Goal: Transaction & Acquisition: Purchase product/service

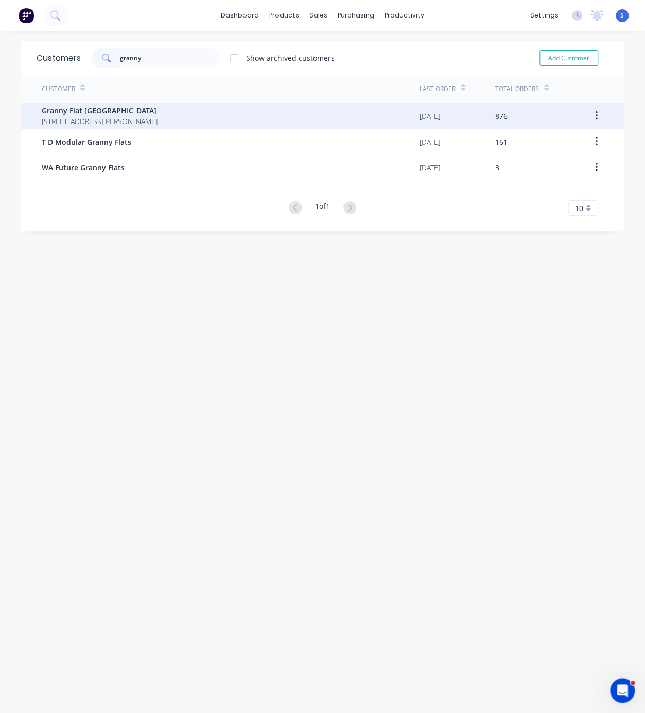
click at [158, 111] on span "Granny Flat [GEOGRAPHIC_DATA]" at bounding box center [100, 110] width 116 height 11
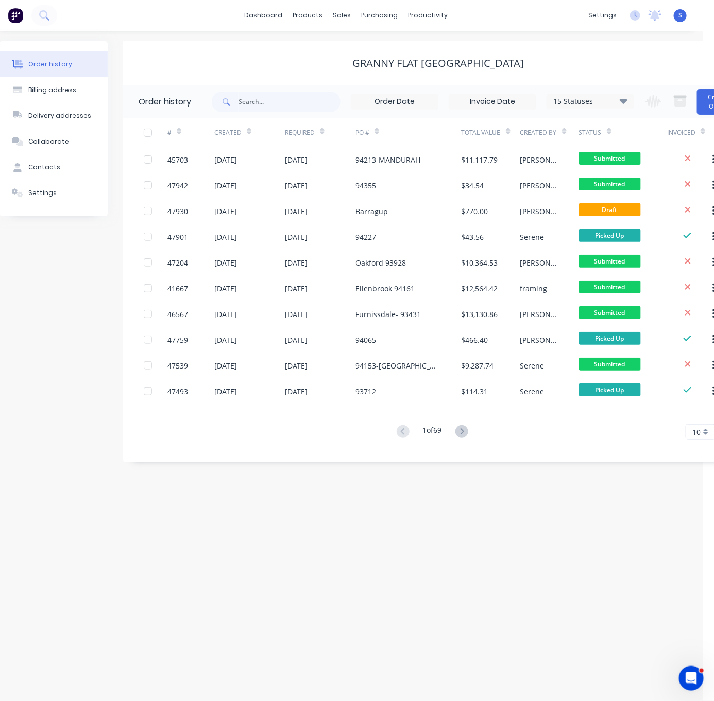
drag, startPoint x: 276, startPoint y: 488, endPoint x: 354, endPoint y: 493, distance: 77.9
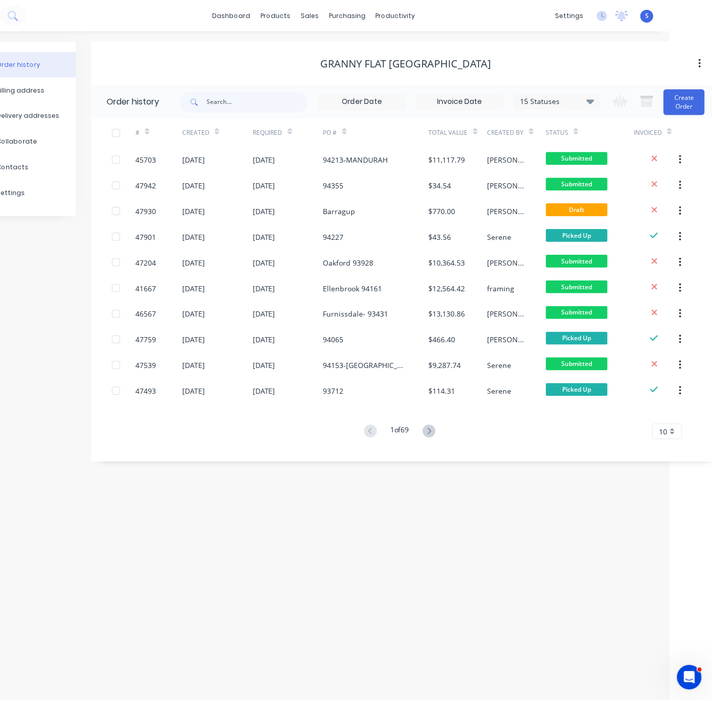
scroll to position [0, 53]
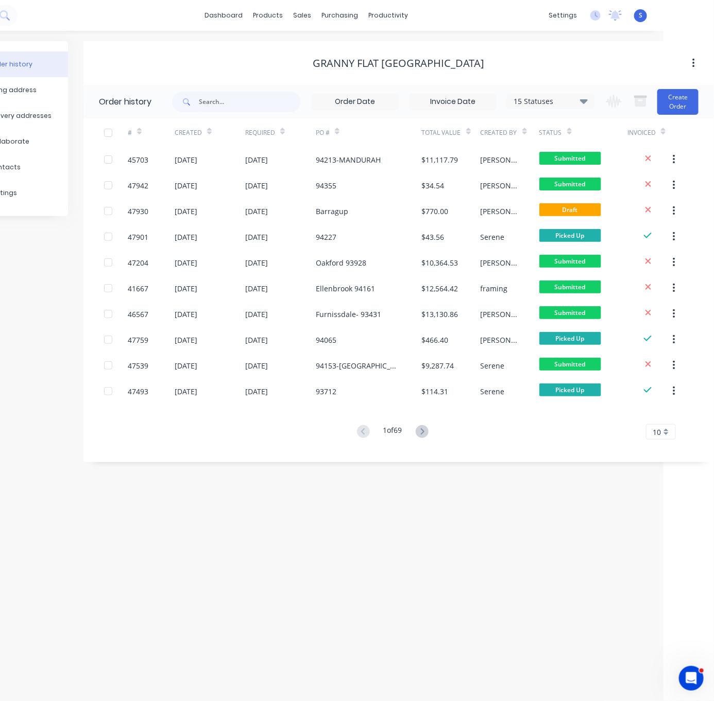
drag, startPoint x: 322, startPoint y: 497, endPoint x: 356, endPoint y: 499, distance: 33.6
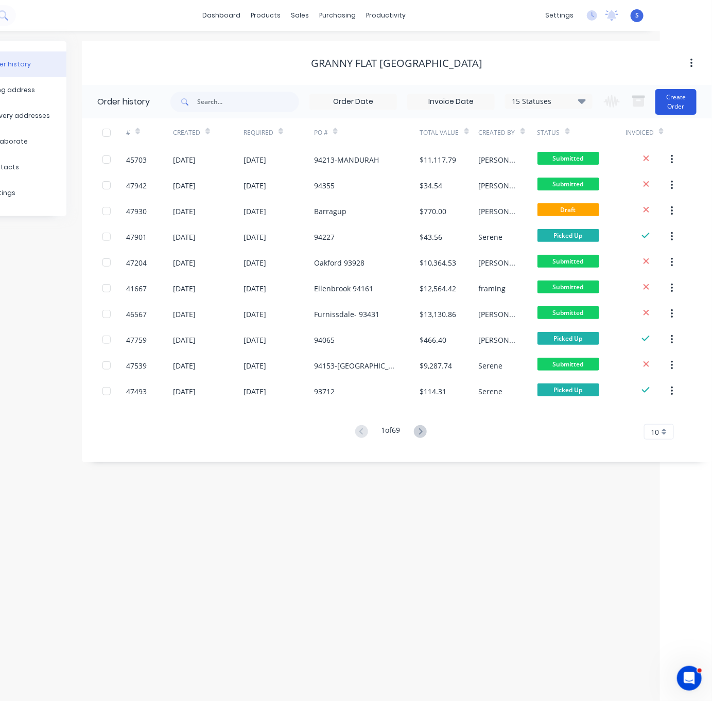
click at [645, 106] on button "Create Order" at bounding box center [675, 102] width 41 height 26
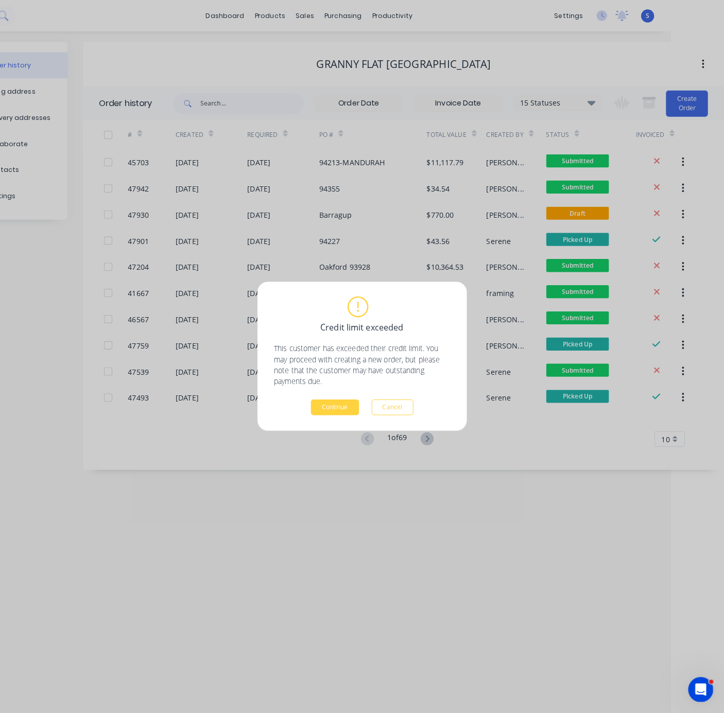
scroll to position [0, 43]
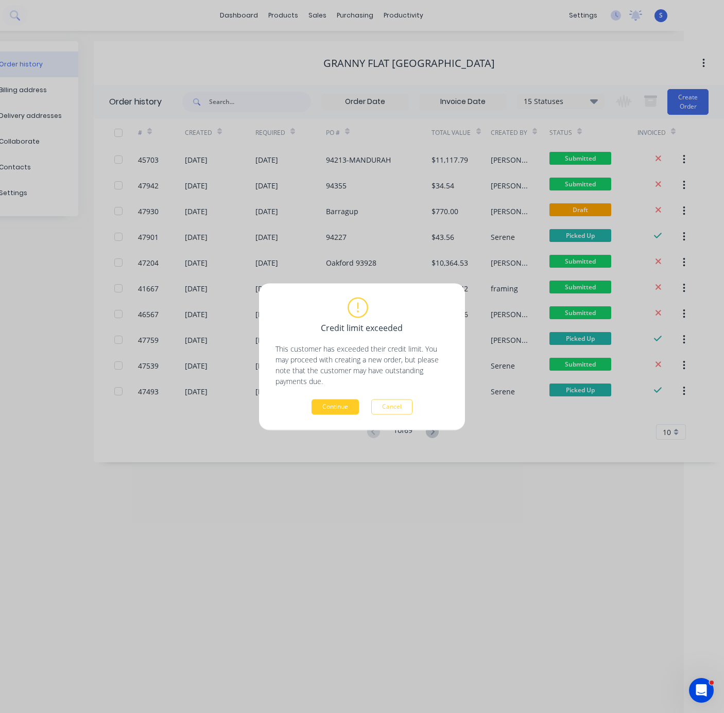
click at [338, 405] on button "Continue" at bounding box center [334, 406] width 47 height 15
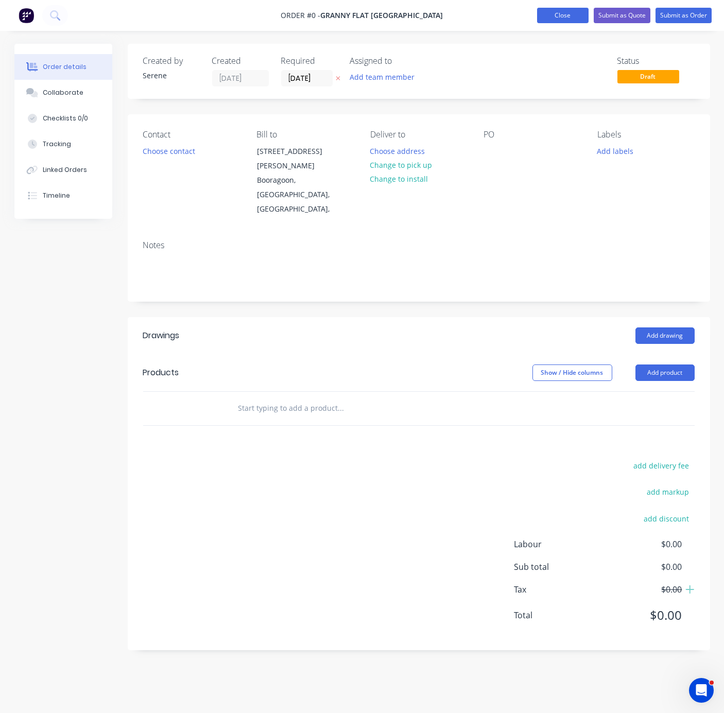
click at [550, 12] on button "Close" at bounding box center [562, 15] width 51 height 15
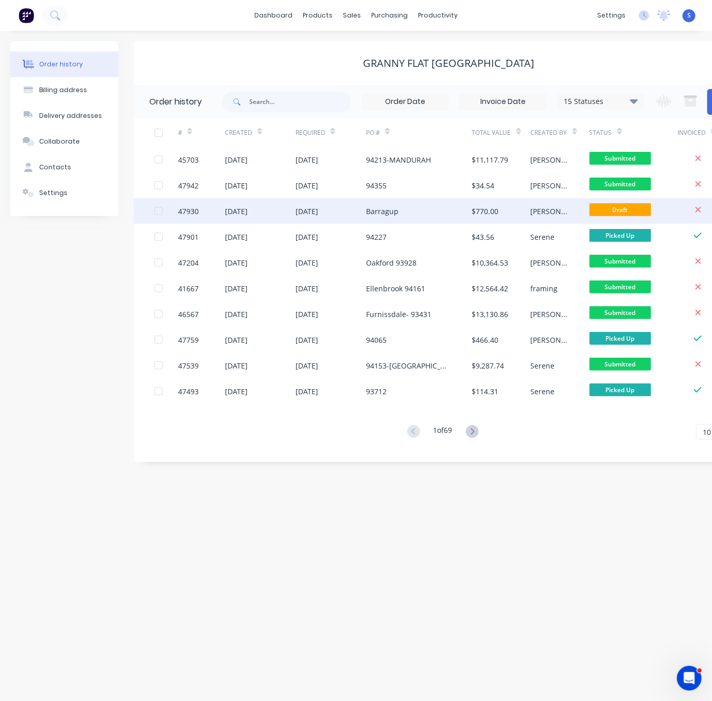
click at [393, 209] on div "Barragup" at bounding box center [382, 211] width 32 height 11
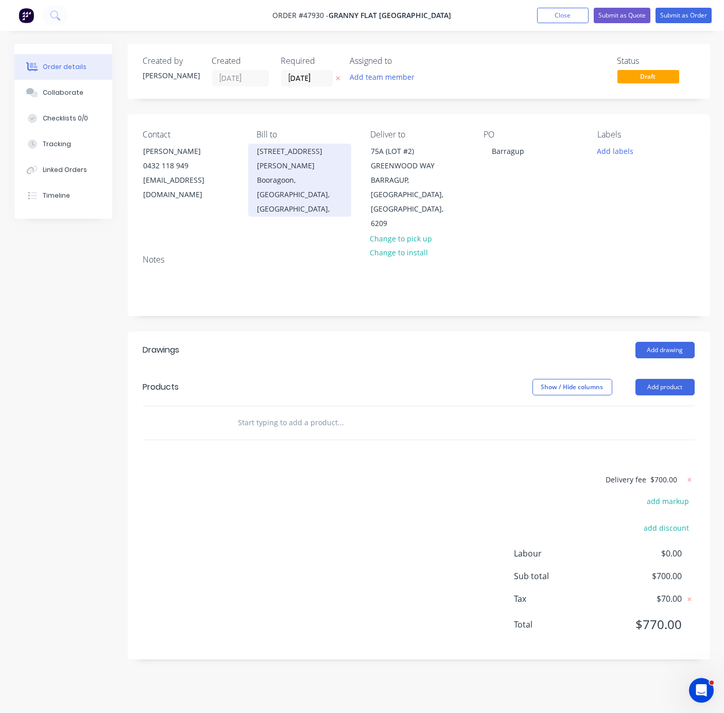
drag, startPoint x: 360, startPoint y: 370, endPoint x: 262, endPoint y: 193, distance: 202.6
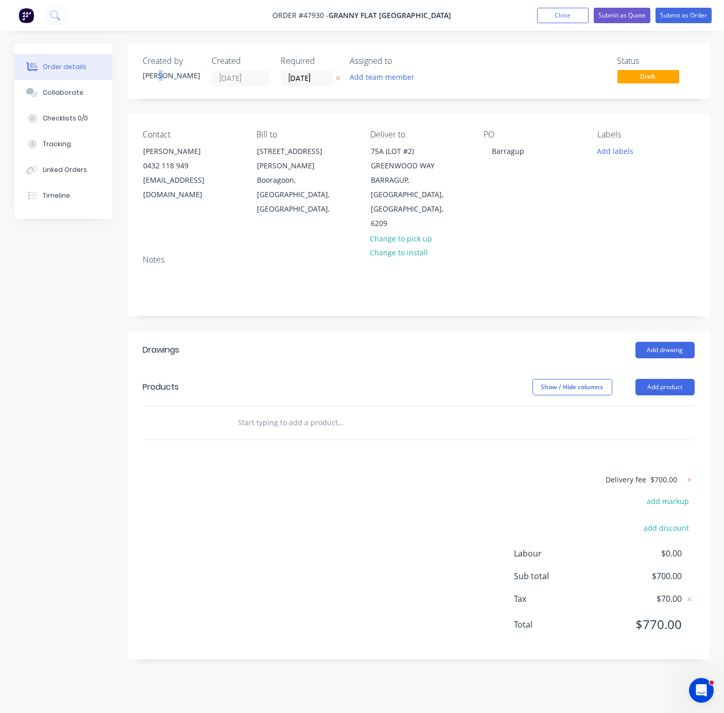
click at [160, 73] on div "Jessica" at bounding box center [171, 75] width 57 height 11
click at [339, 344] on div "Add drawing" at bounding box center [477, 350] width 434 height 16
drag, startPoint x: 357, startPoint y: 370, endPoint x: 483, endPoint y: 384, distance: 126.9
click at [645, 391] on button "Add product" at bounding box center [664, 387] width 59 height 16
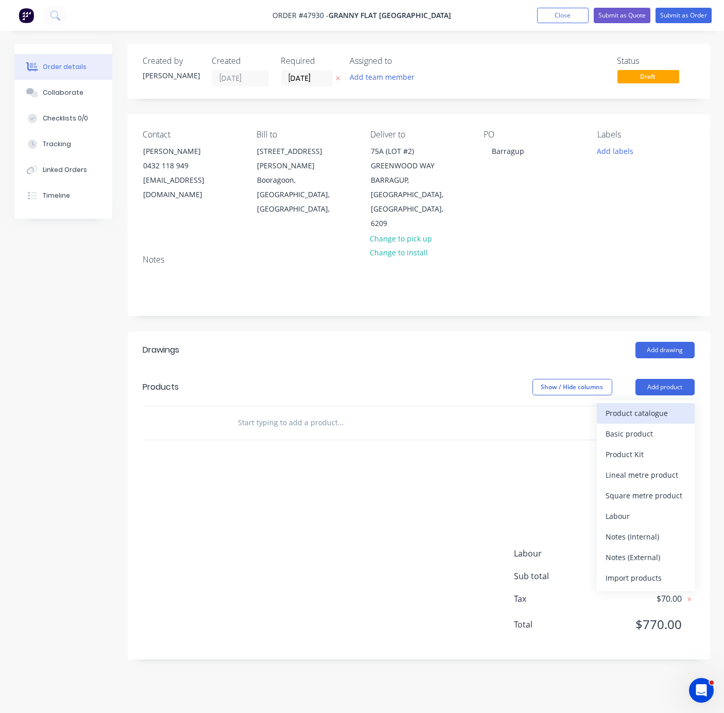
click at [645, 411] on div "Product catalogue" at bounding box center [645, 413] width 79 height 15
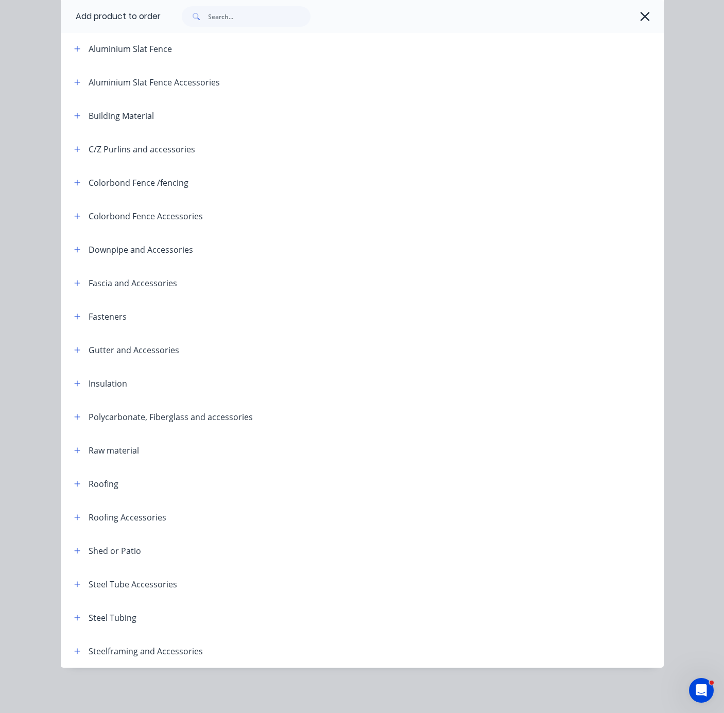
scroll to position [130, 0]
click at [74, 648] on icon "button" at bounding box center [77, 651] width 6 height 7
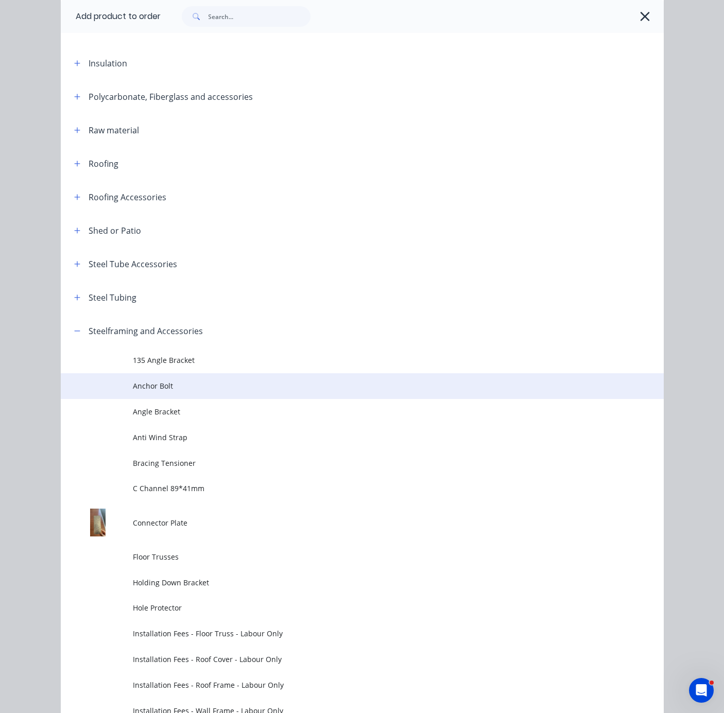
scroll to position [581, 0]
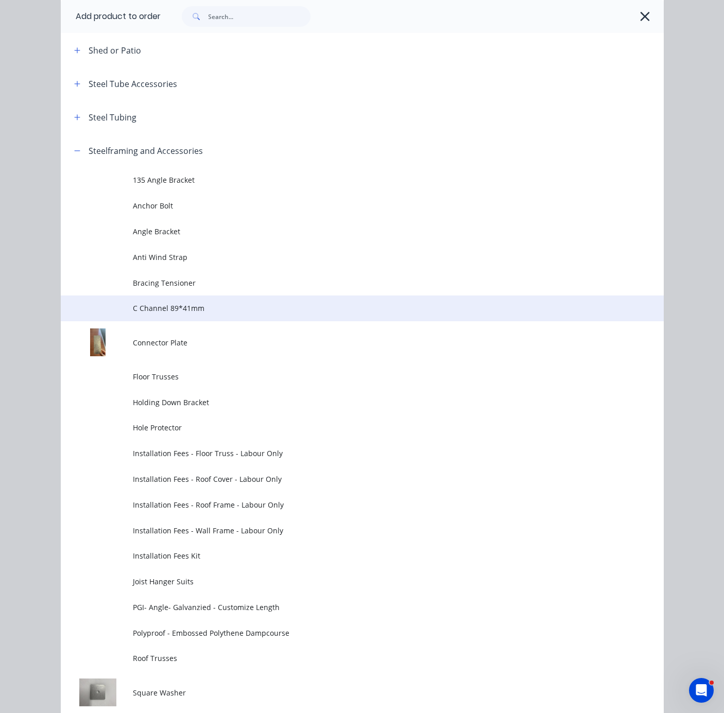
click at [188, 314] on span "C Channel 89*41mm" at bounding box center [345, 308] width 424 height 11
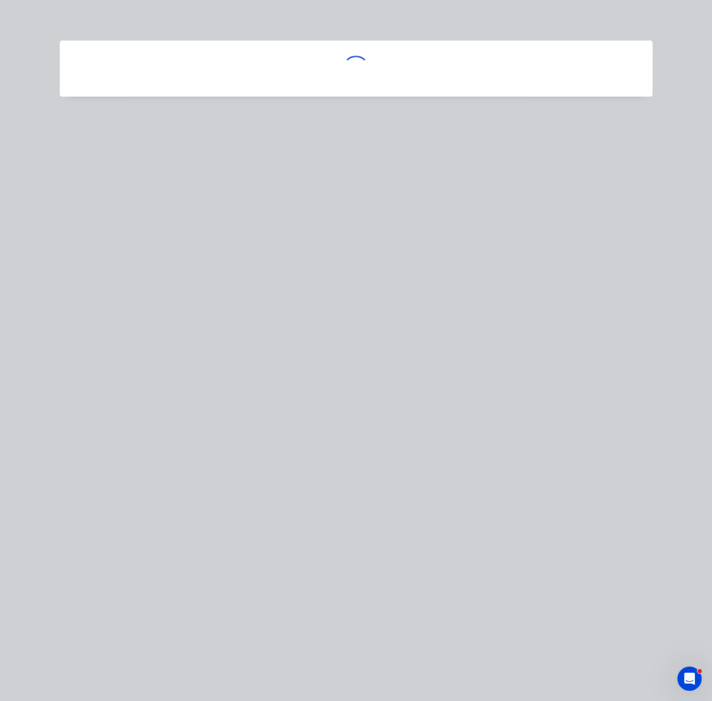
scroll to position [0, 0]
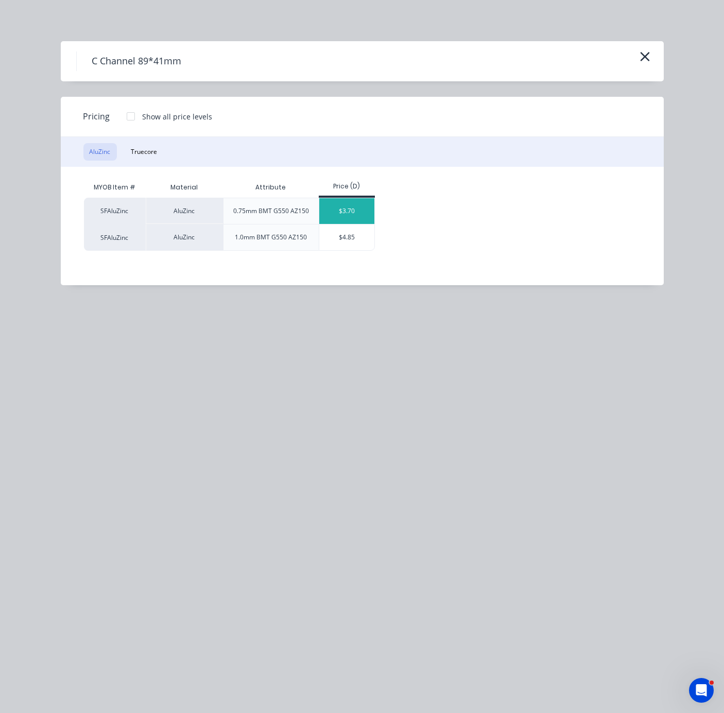
click at [349, 224] on div "$3.70" at bounding box center [346, 211] width 55 height 26
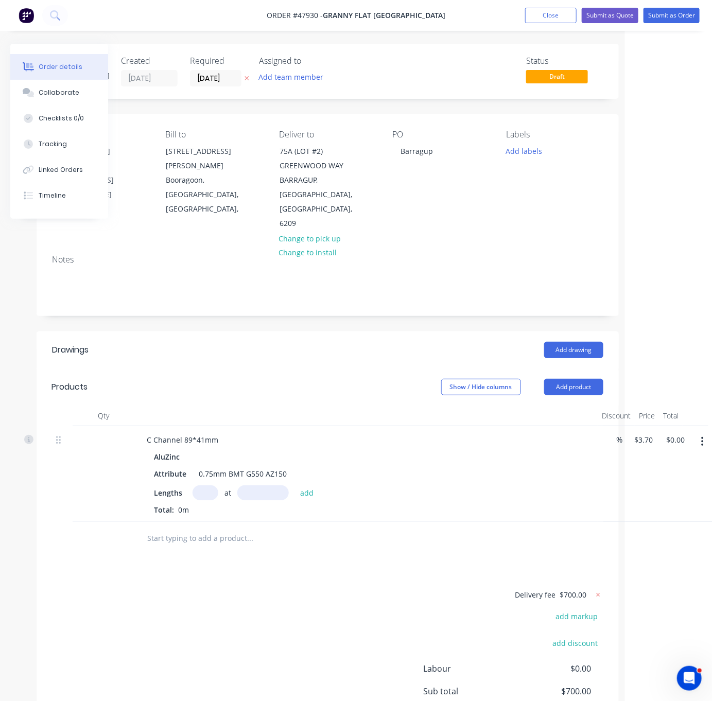
drag, startPoint x: 412, startPoint y: 392, endPoint x: 524, endPoint y: 395, distance: 112.3
click at [645, 447] on input "3.7" at bounding box center [643, 439] width 24 height 15
type input "$5.85"
click at [344, 375] on header "Products Show / Hide columns Add product" at bounding box center [329, 387] width 582 height 37
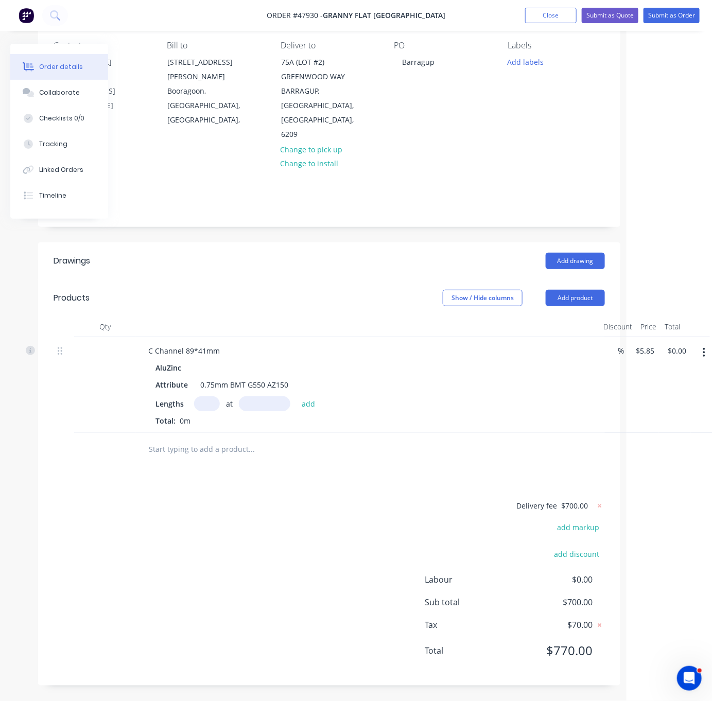
scroll to position [109, 85]
click at [581, 290] on button "Add product" at bounding box center [575, 298] width 59 height 16
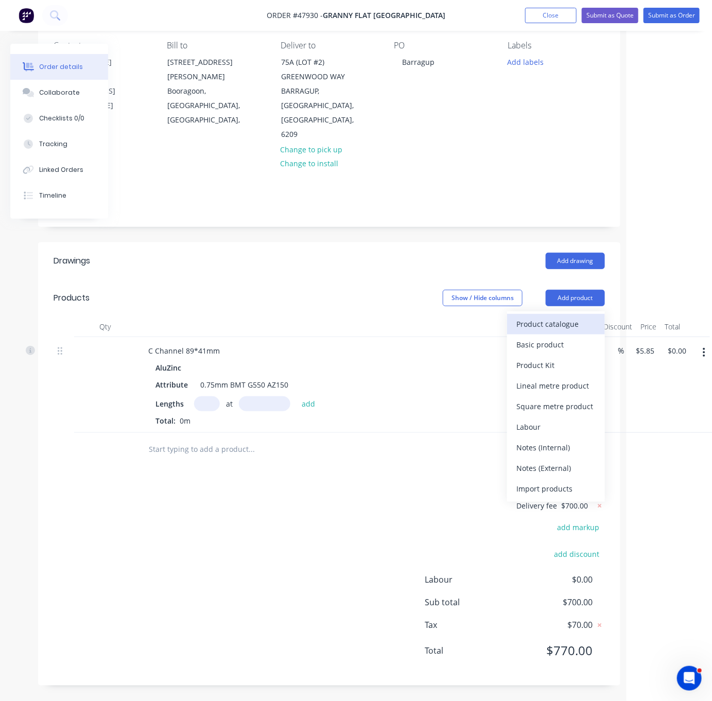
click at [566, 317] on div "Product catalogue" at bounding box center [555, 324] width 79 height 15
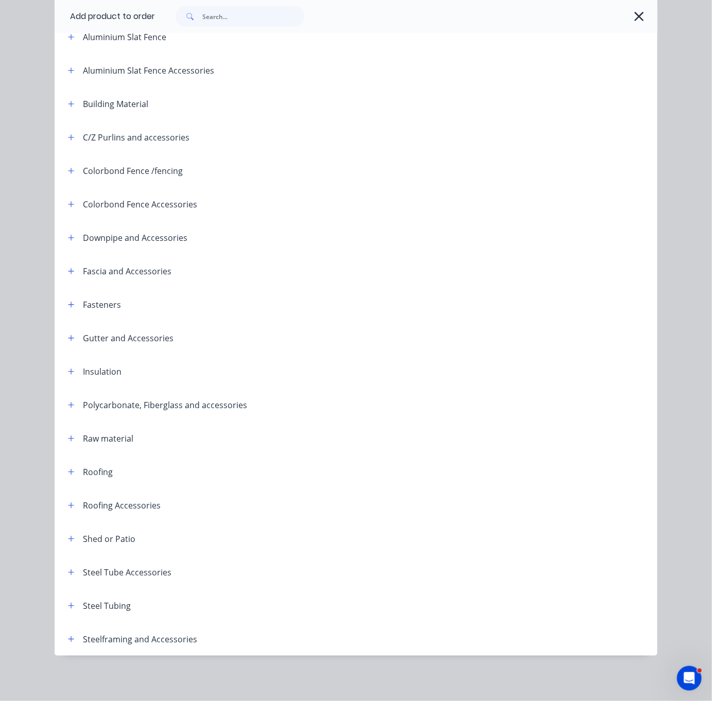
scroll to position [142, 0]
click at [68, 636] on icon "button" at bounding box center [71, 639] width 6 height 7
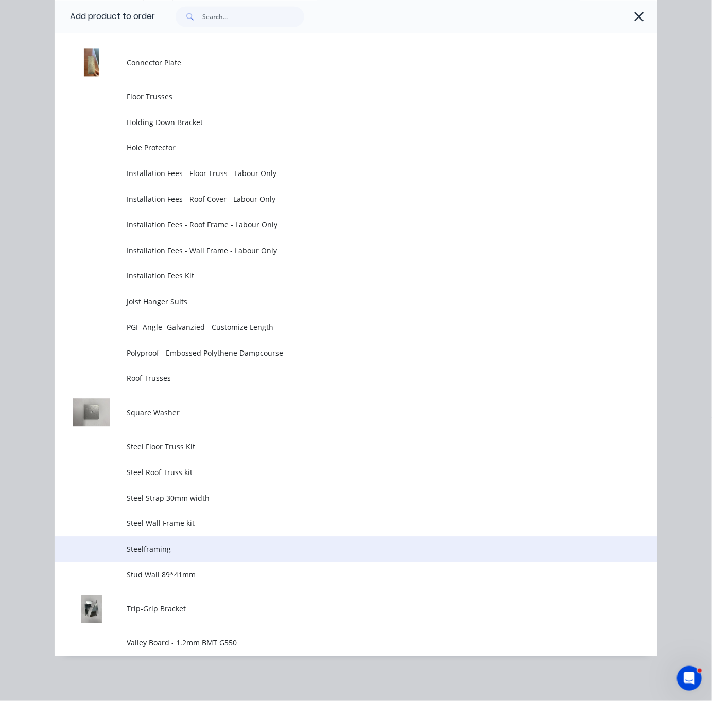
scroll to position [953, 0]
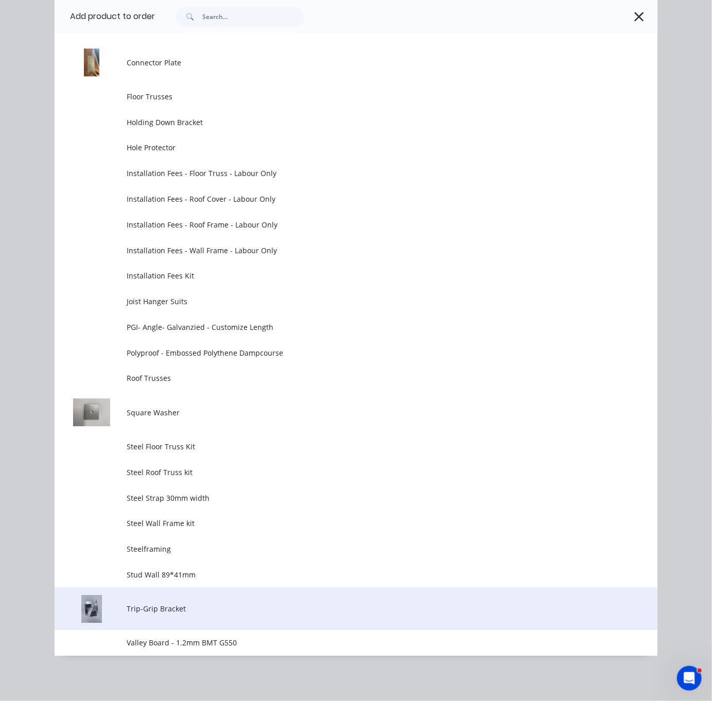
click at [165, 603] on span "Trip-Grip Bracket" at bounding box center [339, 608] width 424 height 11
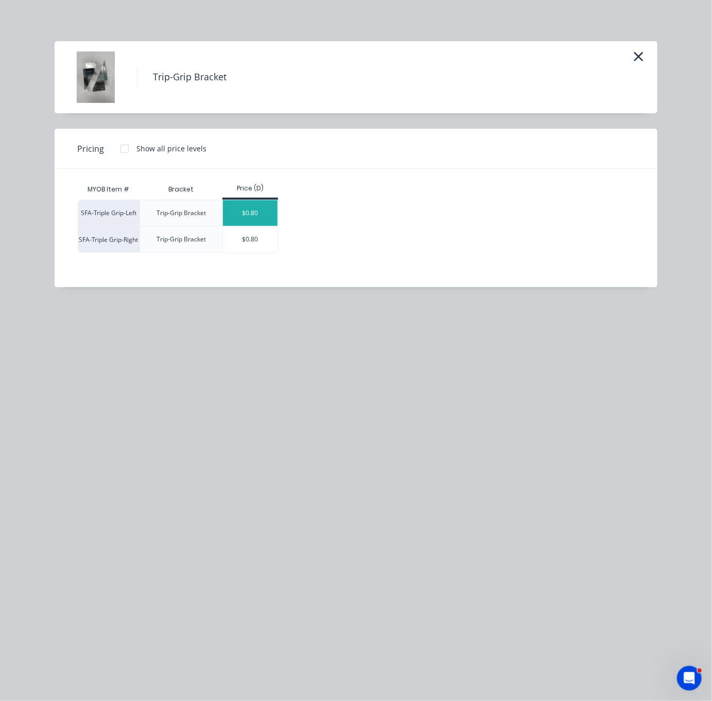
click at [255, 222] on div "$0.80" at bounding box center [250, 213] width 55 height 26
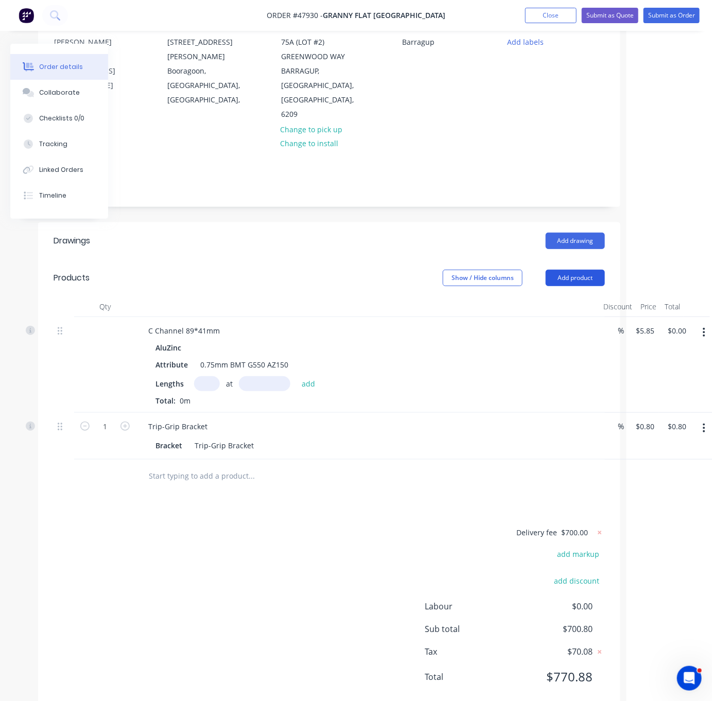
click at [571, 279] on button "Add product" at bounding box center [575, 278] width 59 height 16
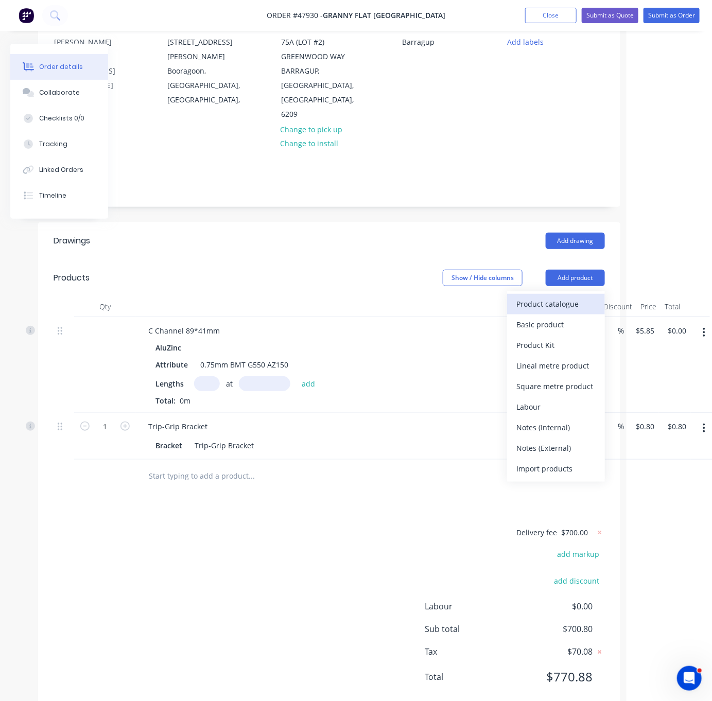
click at [549, 305] on div "Product catalogue" at bounding box center [555, 304] width 79 height 15
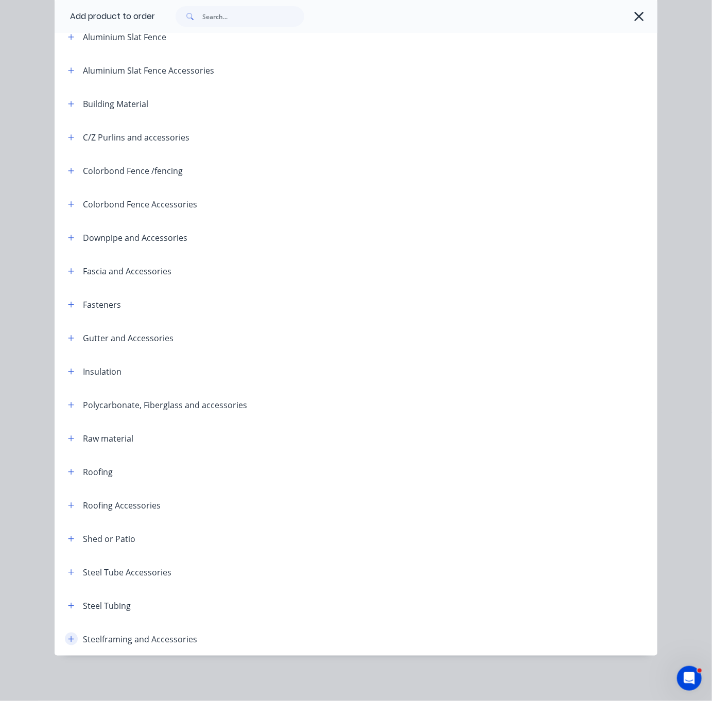
click at [65, 633] on button "button" at bounding box center [71, 639] width 13 height 13
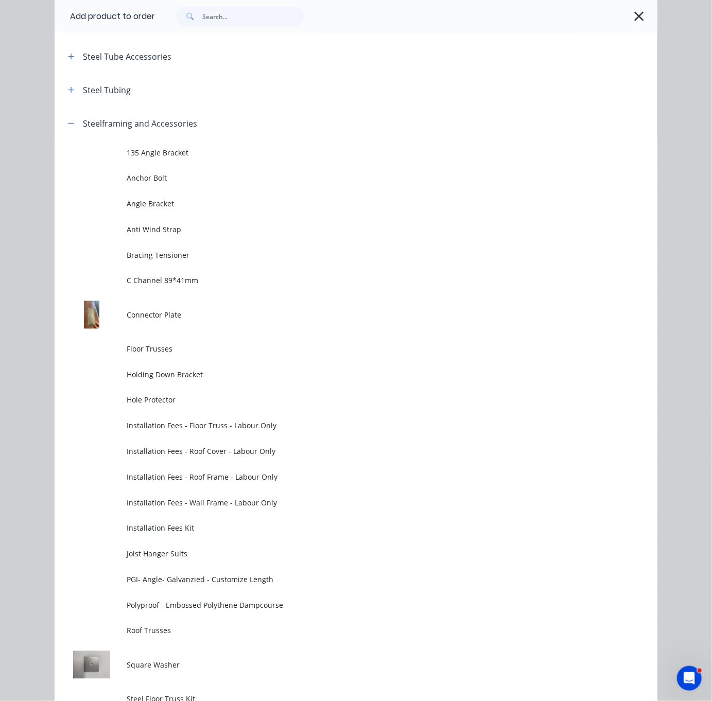
scroll to position [953, 0]
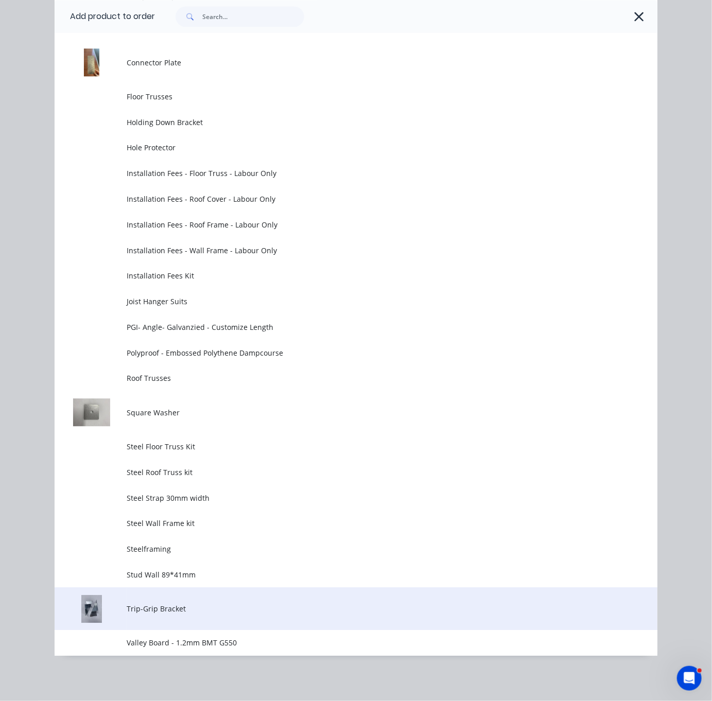
click at [183, 595] on td "Trip-Grip Bracket" at bounding box center [392, 608] width 530 height 43
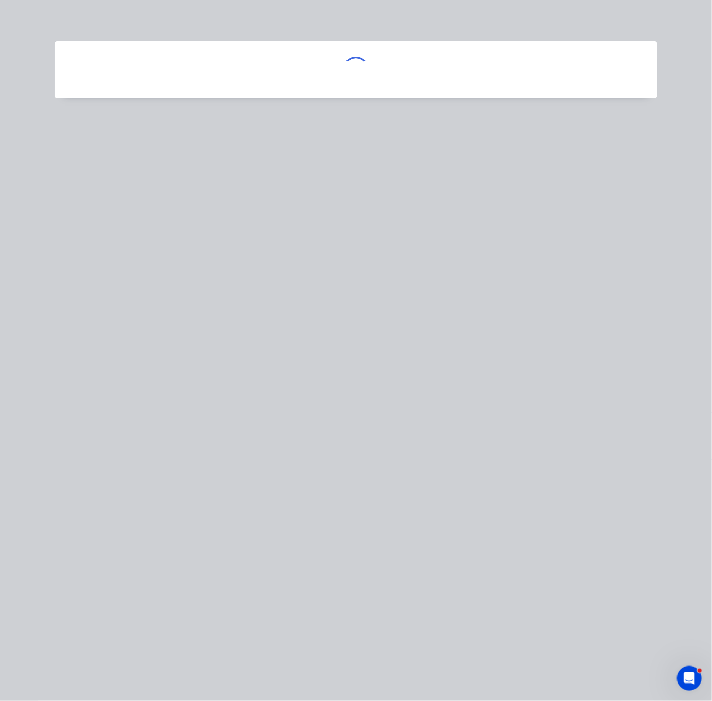
scroll to position [0, 0]
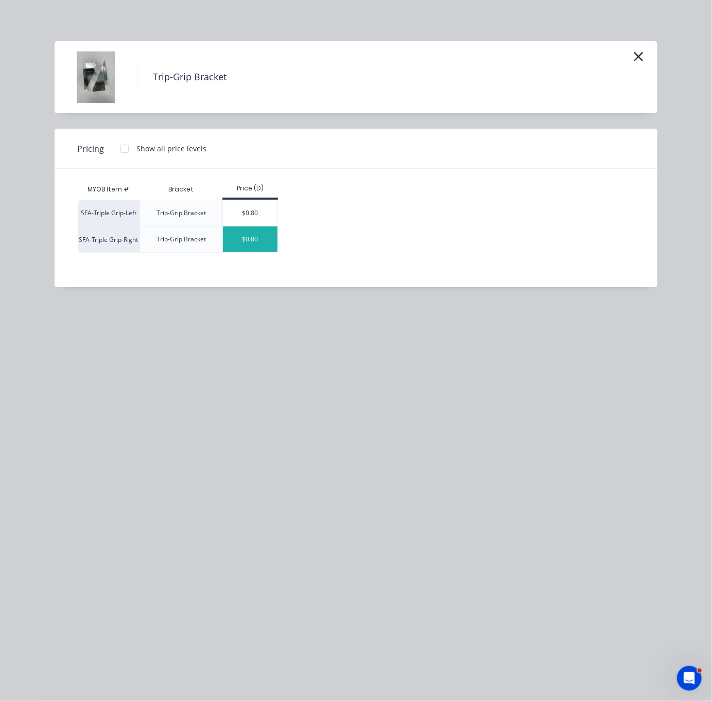
click at [264, 252] on div "$0.80" at bounding box center [250, 240] width 55 height 26
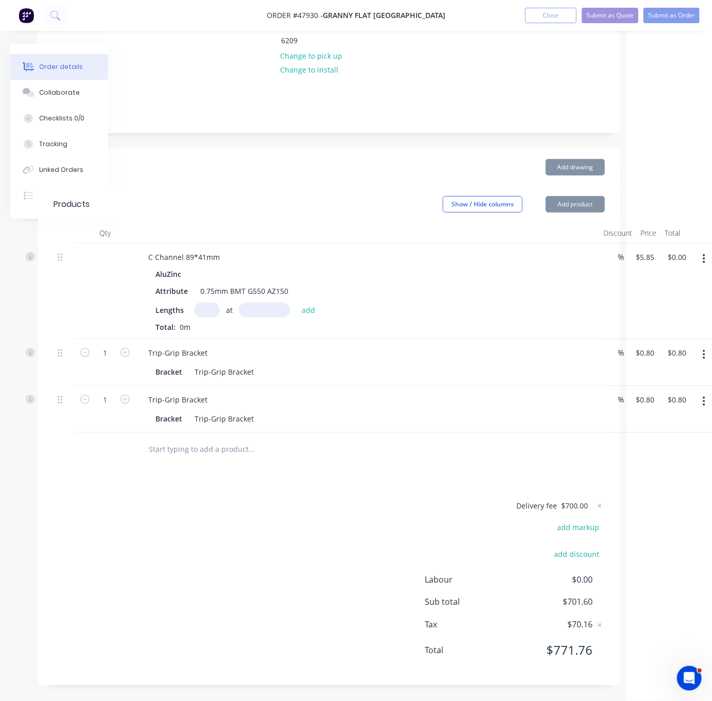
scroll to position [208, 85]
click at [581, 196] on button "Add product" at bounding box center [575, 204] width 59 height 16
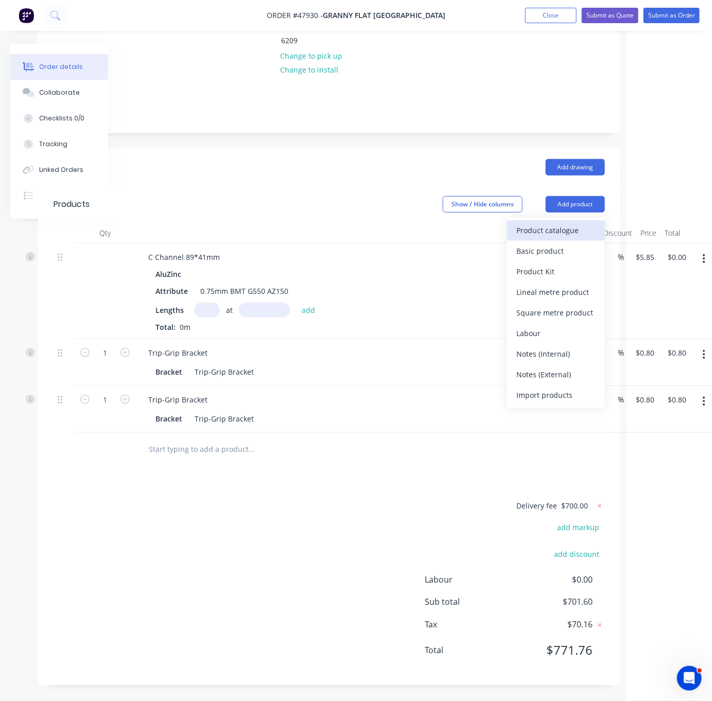
click at [562, 223] on div "Product catalogue" at bounding box center [555, 230] width 79 height 15
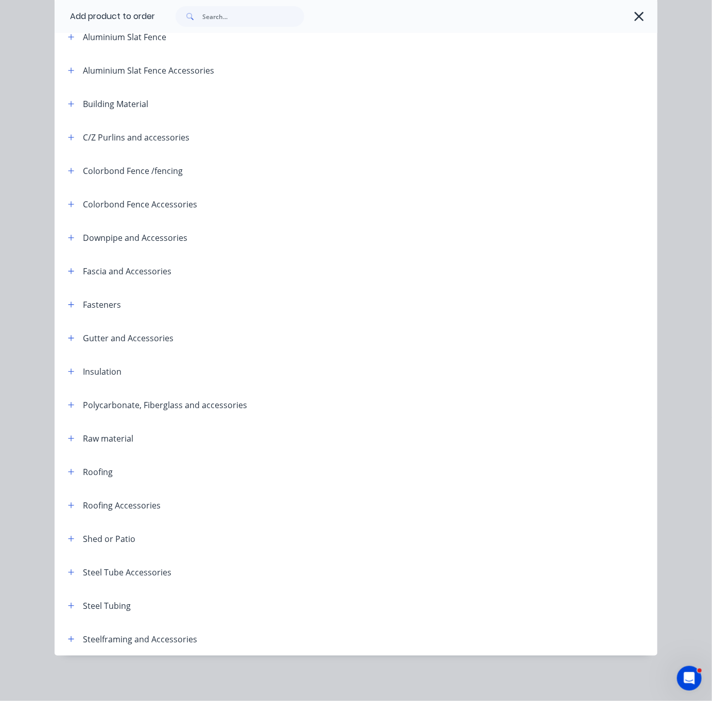
scroll to position [224, 85]
click at [68, 638] on icon "button" at bounding box center [71, 639] width 6 height 7
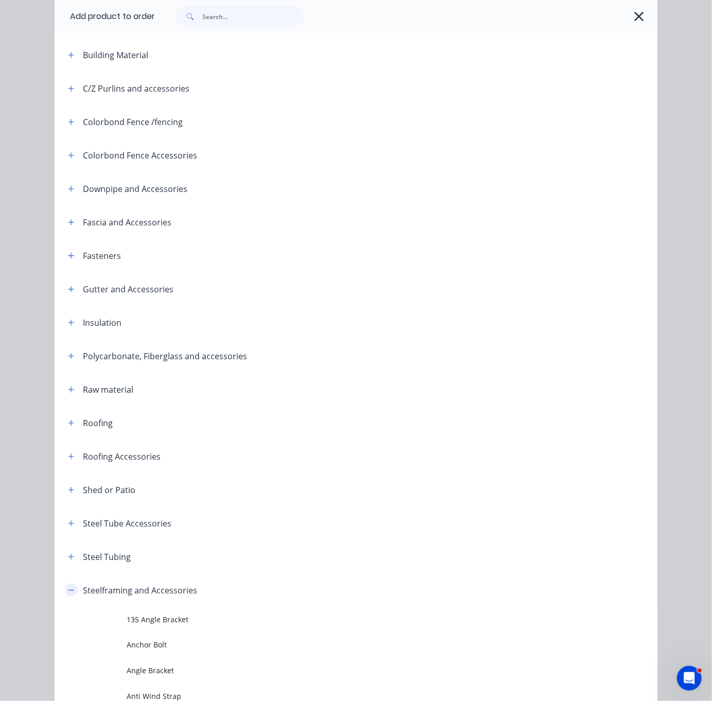
click at [71, 597] on button "button" at bounding box center [71, 590] width 13 height 13
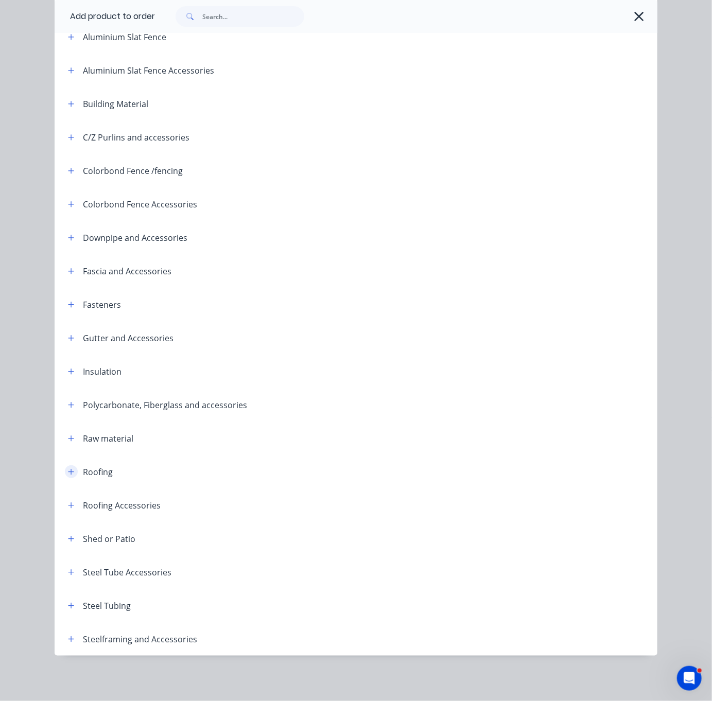
click at [68, 468] on icon "button" at bounding box center [71, 471] width 6 height 7
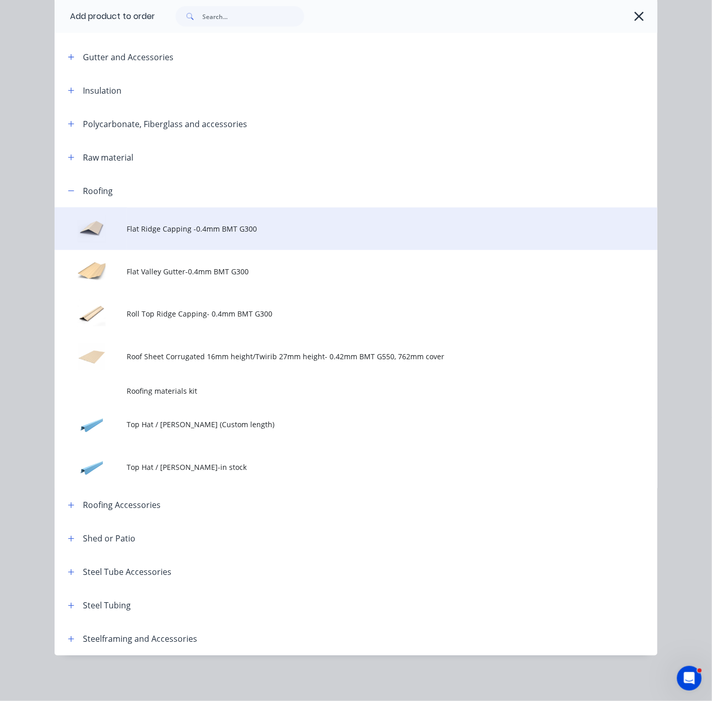
scroll to position [430, 0]
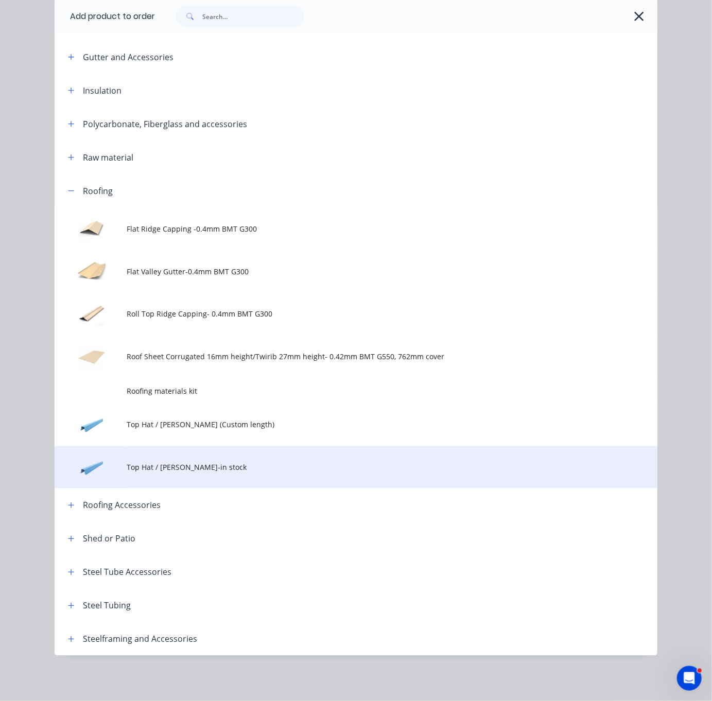
click at [252, 462] on span "Top Hat / [PERSON_NAME]-in stock" at bounding box center [339, 467] width 424 height 11
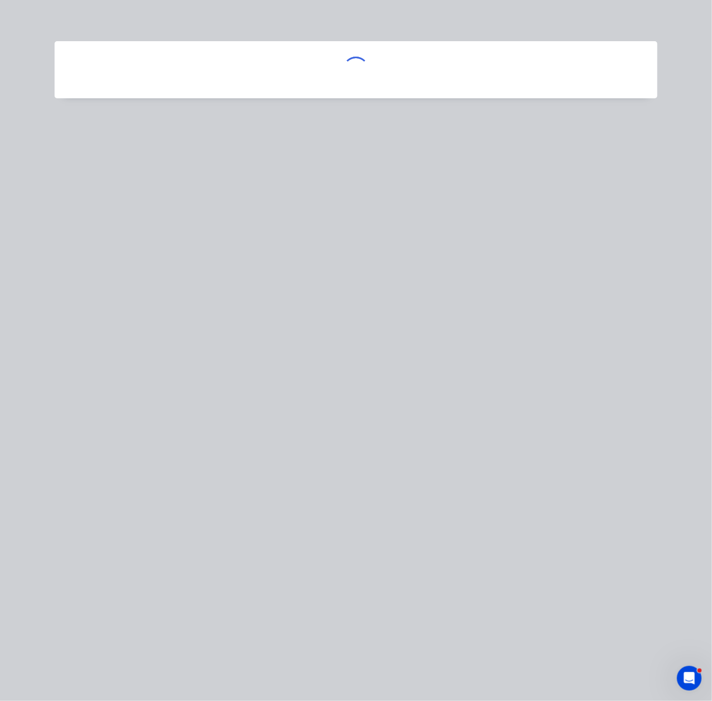
scroll to position [0, 0]
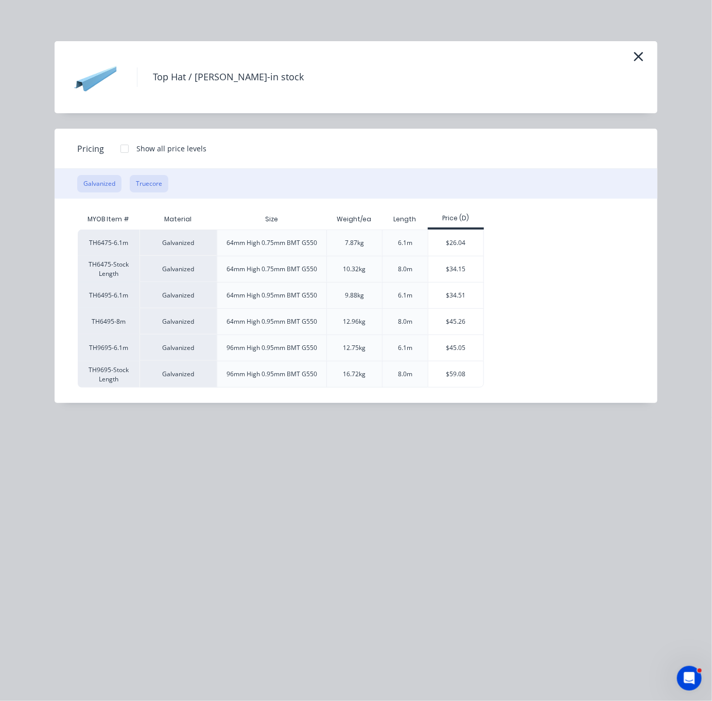
click at [156, 189] on button "Truecore" at bounding box center [149, 184] width 39 height 18
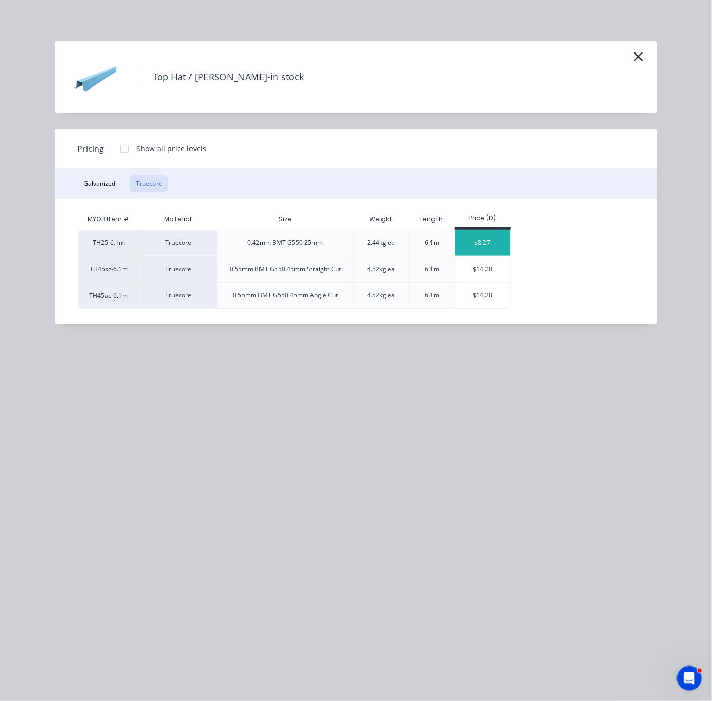
click at [493, 256] on div "$8.27" at bounding box center [482, 243] width 55 height 26
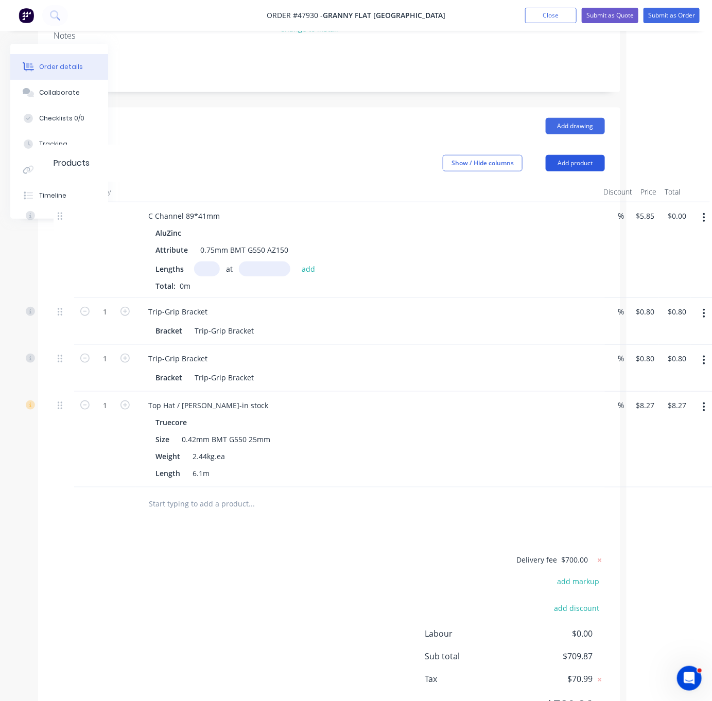
click at [576, 163] on button "Add product" at bounding box center [575, 163] width 59 height 16
click at [546, 190] on div "Product catalogue" at bounding box center [555, 189] width 79 height 15
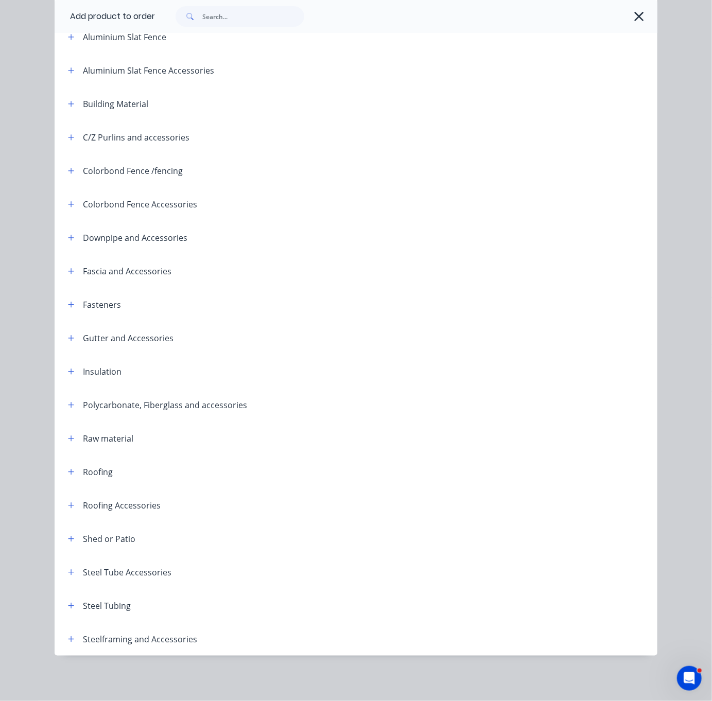
scroll to position [142, 0]
click at [65, 465] on button "button" at bounding box center [71, 471] width 13 height 13
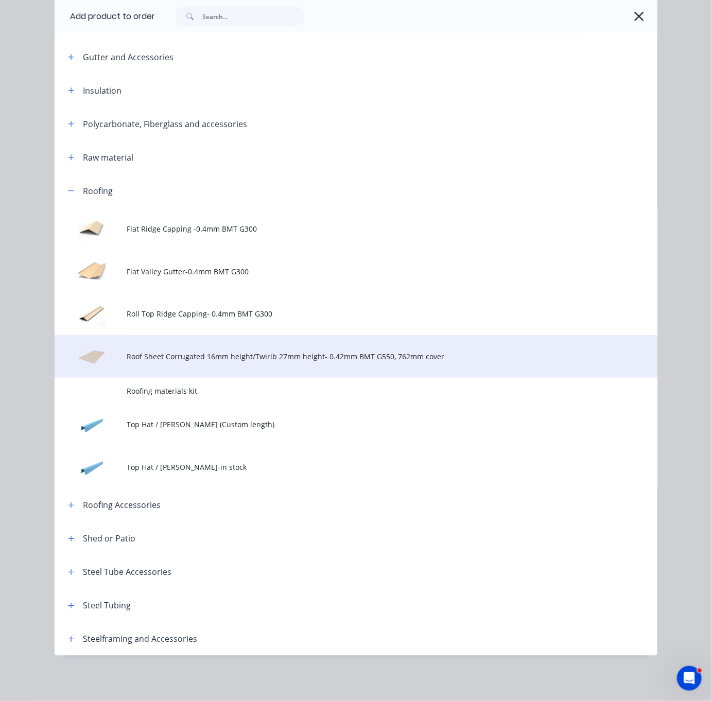
scroll to position [430, 0]
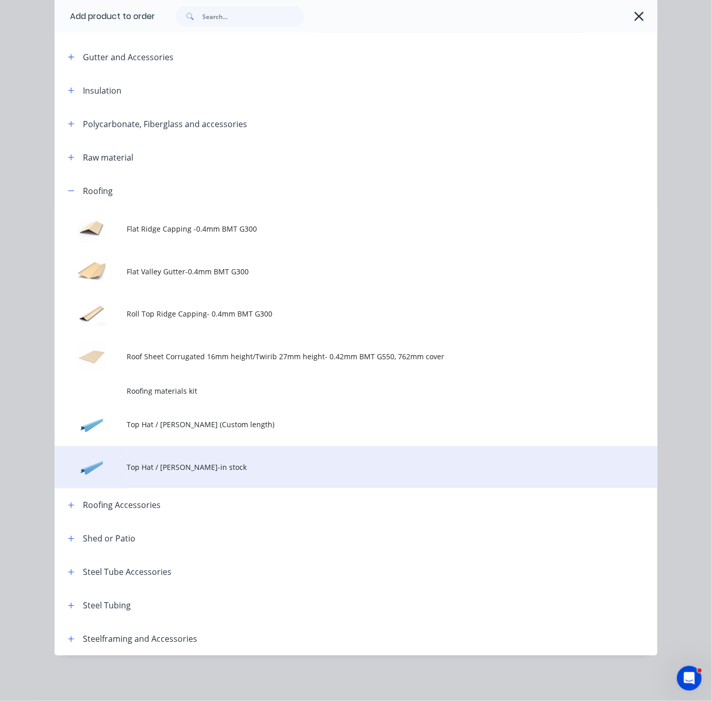
click at [215, 462] on span "Top Hat / [PERSON_NAME]-in stock" at bounding box center [339, 467] width 424 height 11
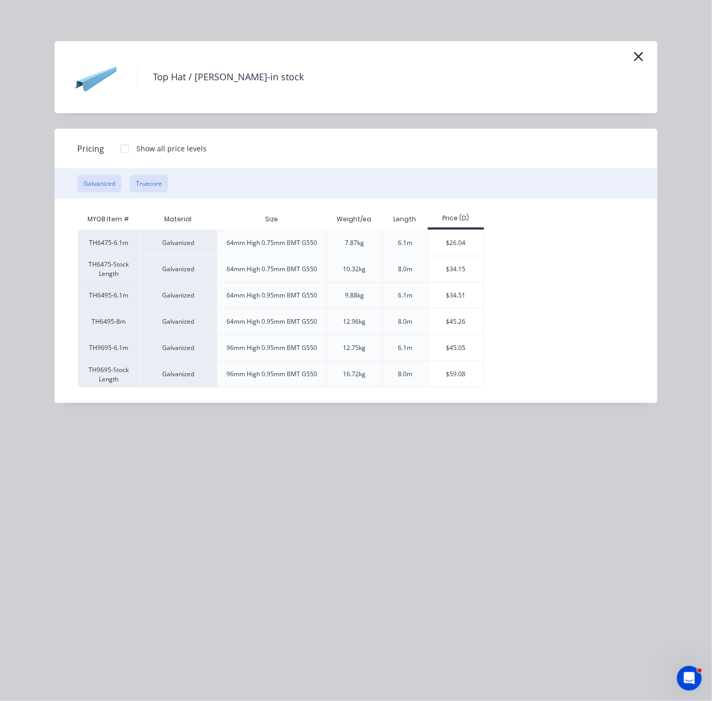
click at [155, 193] on button "Truecore" at bounding box center [149, 184] width 39 height 18
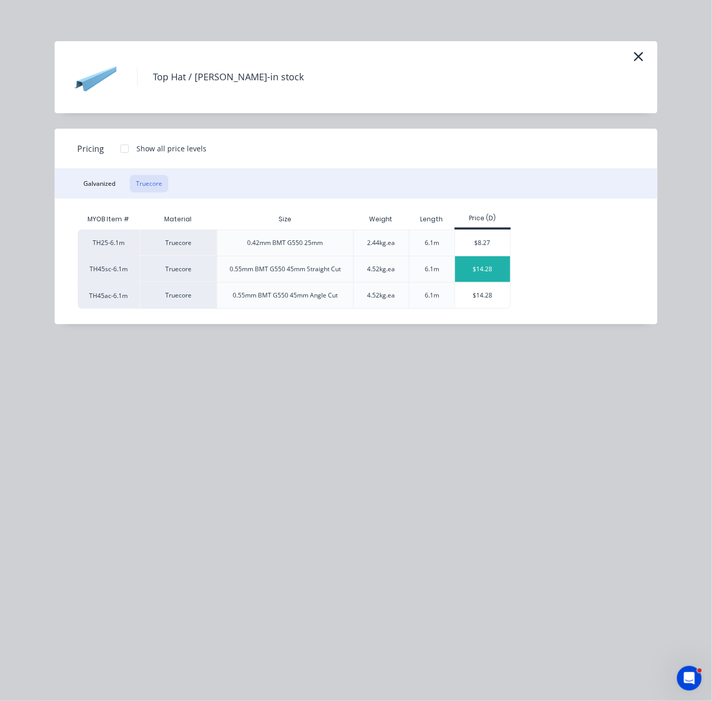
click at [491, 278] on div "$14.28" at bounding box center [482, 269] width 55 height 26
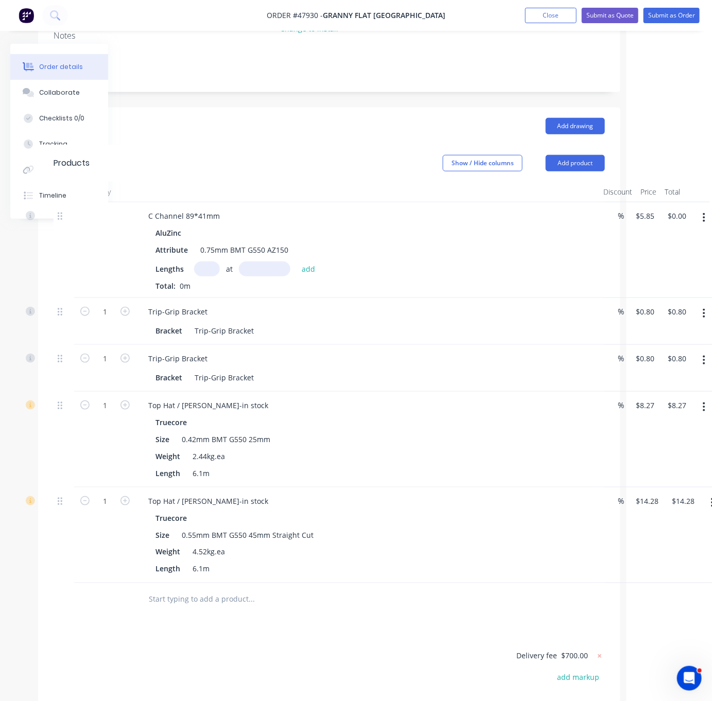
scroll to position [411, 85]
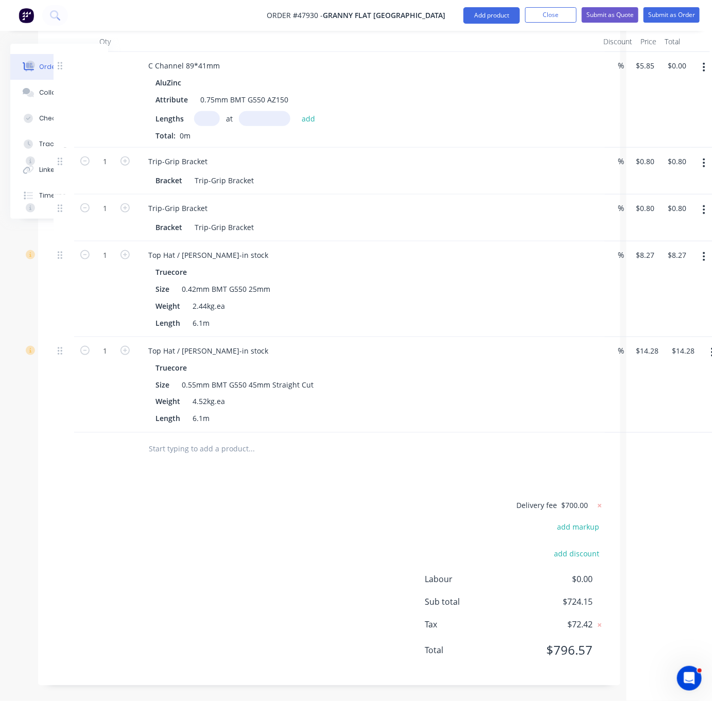
click at [231, 577] on div "Delivery fee $700.00 add markup add discount Labour $0.00 Sub total $724.15 Tax…" at bounding box center [329, 584] width 551 height 171
click at [323, 508] on div "Delivery fee $700.00 add markup add discount Labour $0.00 Sub total $724.15 Tax…" at bounding box center [329, 584] width 551 height 171
click at [106, 169] on input "1" at bounding box center [105, 161] width 27 height 15
type input "60"
type input "$856.80"
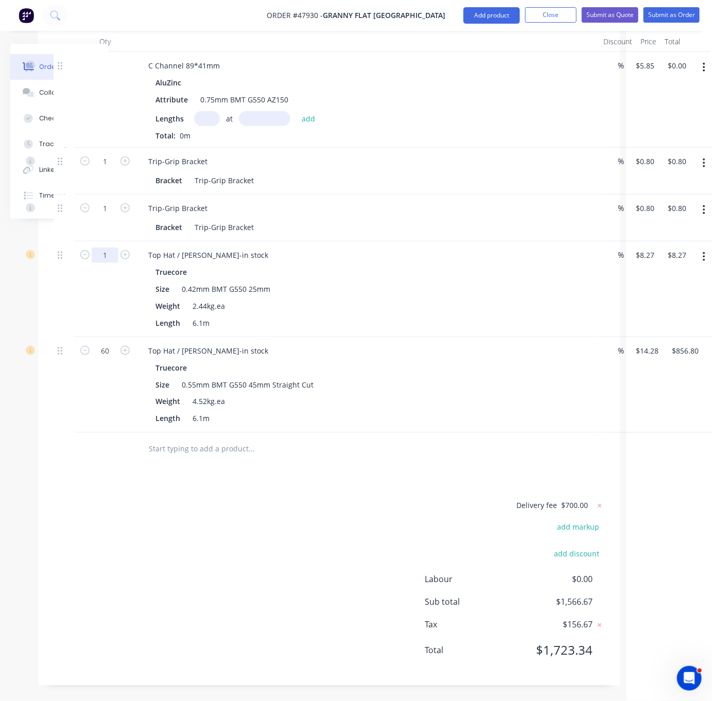
click at [110, 169] on input "1" at bounding box center [105, 161] width 27 height 15
type input "106"
type input "$876.62"
click at [100, 305] on div "106" at bounding box center [105, 289] width 62 height 96
click at [132, 466] on div "Drawings Add drawing Products Show / Hide columns Add product Qty Discount Pric…" at bounding box center [329, 321] width 582 height 728
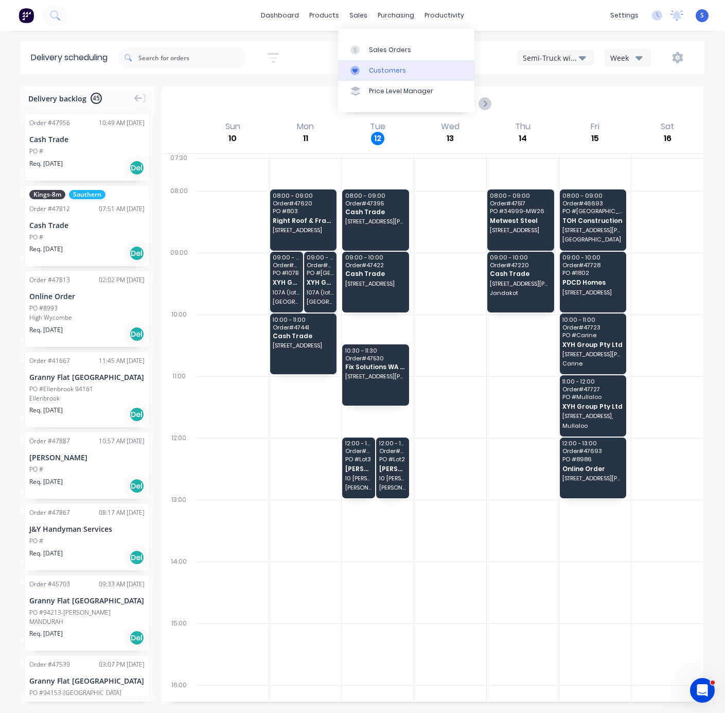
click at [374, 75] on div "Customers" at bounding box center [387, 70] width 37 height 9
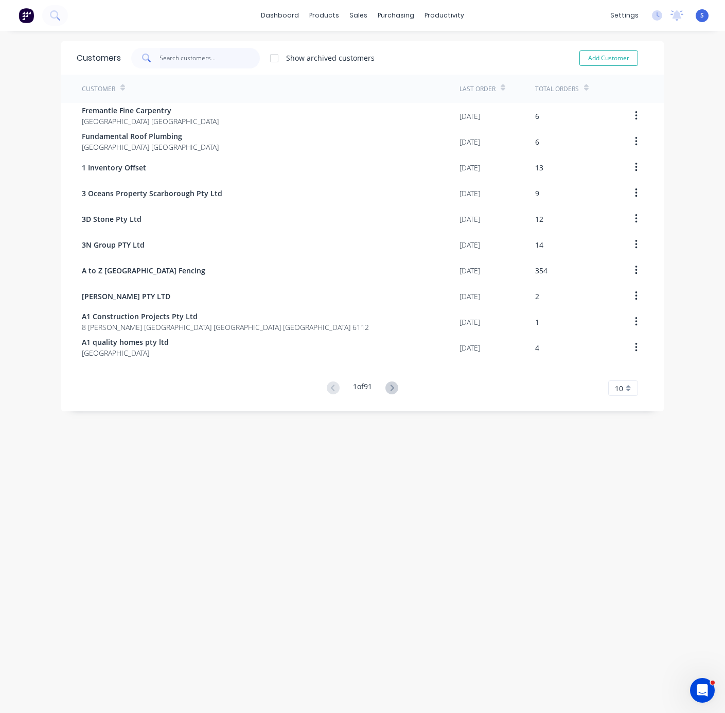
click at [212, 65] on input "text" at bounding box center [210, 58] width 100 height 21
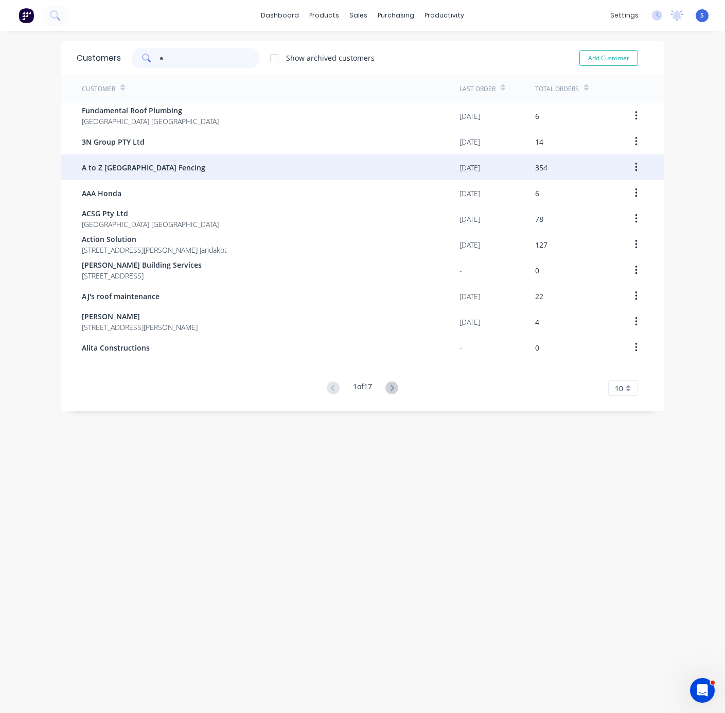
type input "a"
click at [164, 172] on div "A to Z Perth Fencing" at bounding box center [271, 167] width 378 height 26
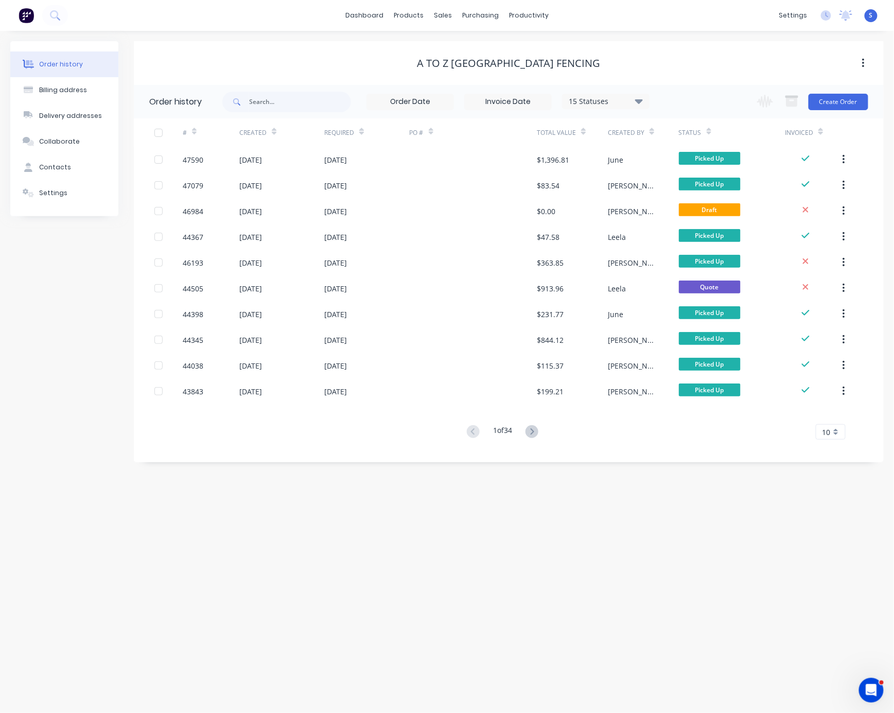
drag, startPoint x: 444, startPoint y: 483, endPoint x: 545, endPoint y: 496, distance: 101.8
drag, startPoint x: 679, startPoint y: 65, endPoint x: 700, endPoint y: 62, distance: 21.8
click at [700, 62] on div "A to Z Perth Fencing" at bounding box center [509, 63] width 750 height 12
drag, startPoint x: 672, startPoint y: 56, endPoint x: 705, endPoint y: 58, distance: 33.0
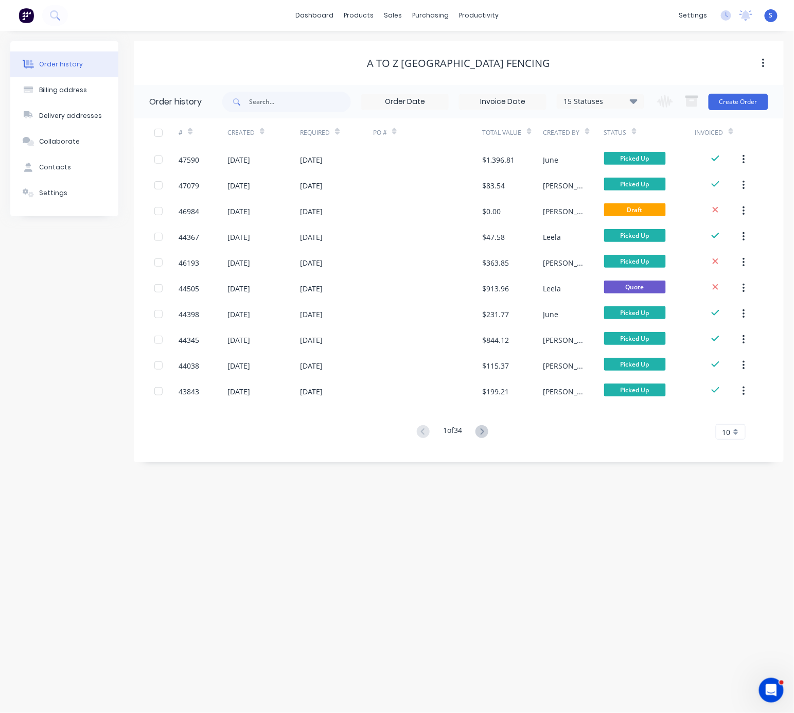
click at [67, 348] on div "Order history Billing address Delivery addresses Collaborate Contacts Settings" at bounding box center [64, 251] width 108 height 421
click at [57, 277] on div "Order history Billing address Delivery addresses Collaborate Contacts Settings" at bounding box center [64, 251] width 108 height 421
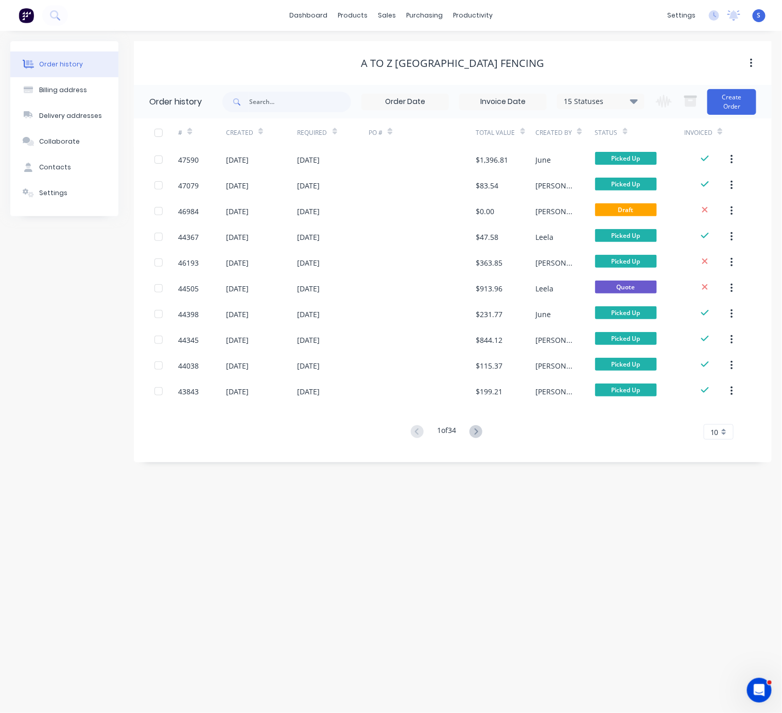
drag, startPoint x: 79, startPoint y: 311, endPoint x: 61, endPoint y: 298, distance: 22.6
click at [79, 310] on div "Order history Billing address Delivery addresses Collaborate Contacts Settings" at bounding box center [64, 251] width 108 height 421
click at [306, 512] on div "Order history Billing address Delivery addresses Collaborate Contacts Settings …" at bounding box center [391, 372] width 782 height 682
click at [293, 582] on div "Order history Billing address Delivery addresses Collaborate Contacts Settings …" at bounding box center [391, 372] width 782 height 682
click at [310, 586] on div "Order history Billing address Delivery addresses Collaborate Contacts Settings …" at bounding box center [391, 372] width 782 height 682
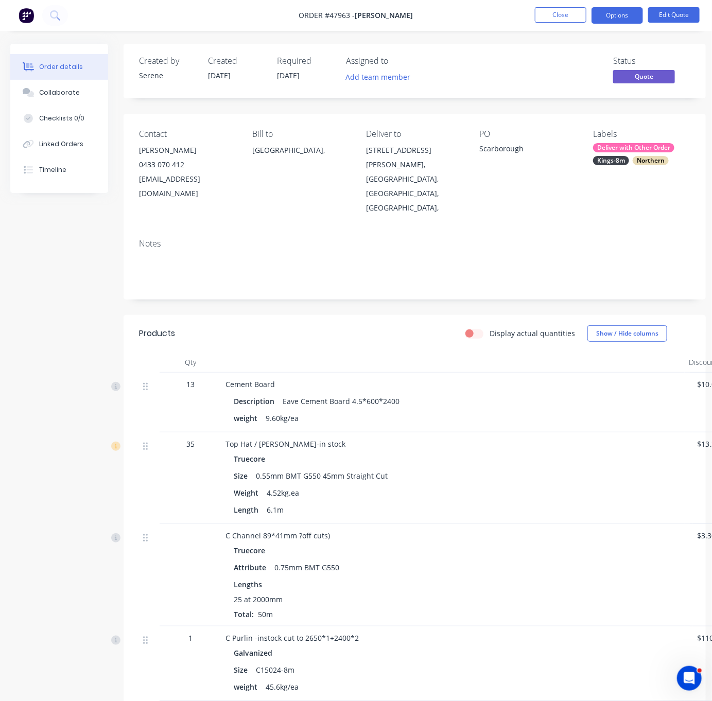
scroll to position [0, 20]
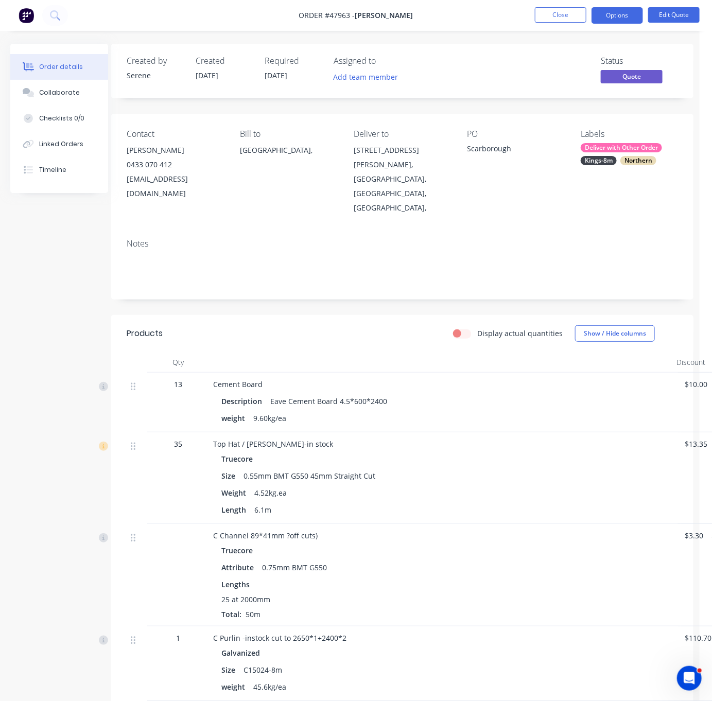
drag, startPoint x: 291, startPoint y: 317, endPoint x: 349, endPoint y: 201, distance: 129.4
